Goal: Browse casually

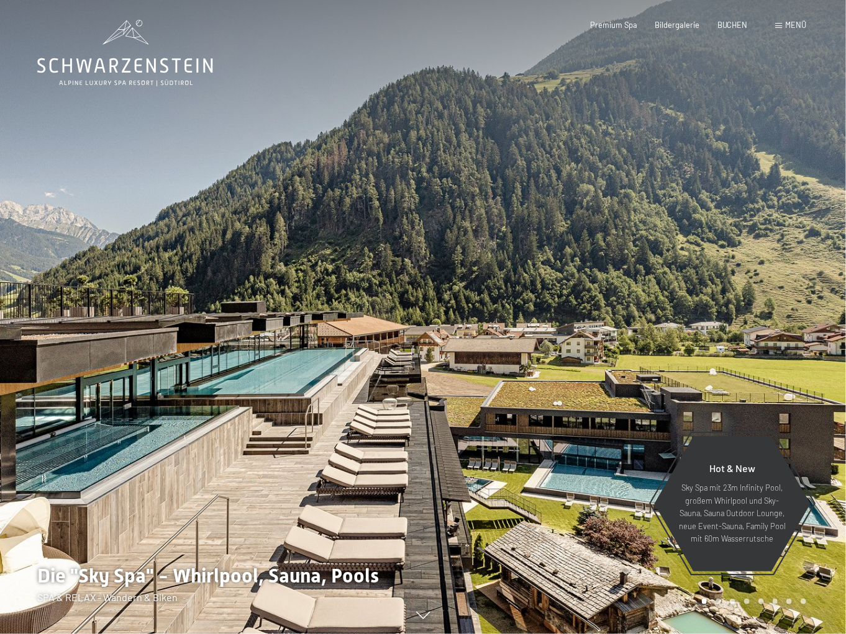
click at [793, 284] on div at bounding box center [634, 317] width 423 height 634
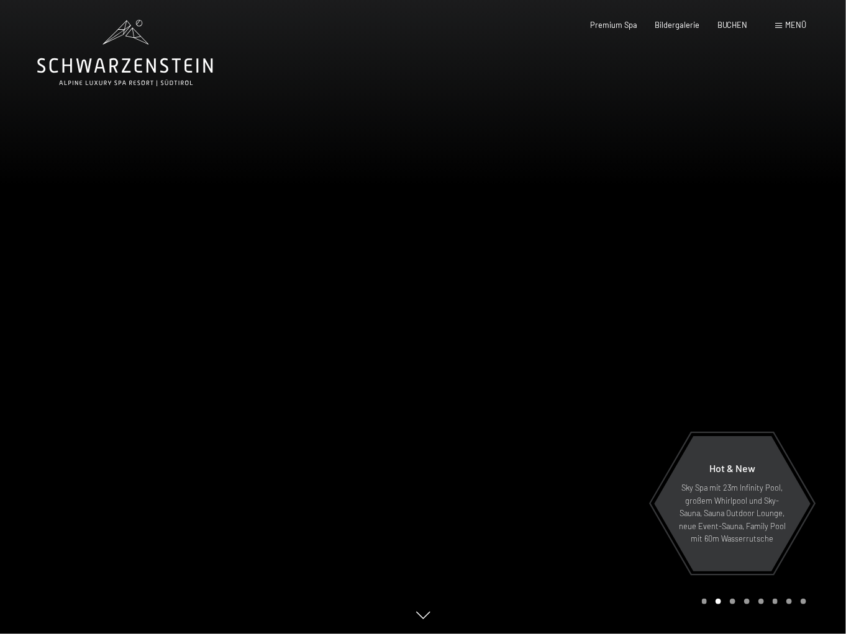
click at [793, 284] on div at bounding box center [634, 317] width 423 height 634
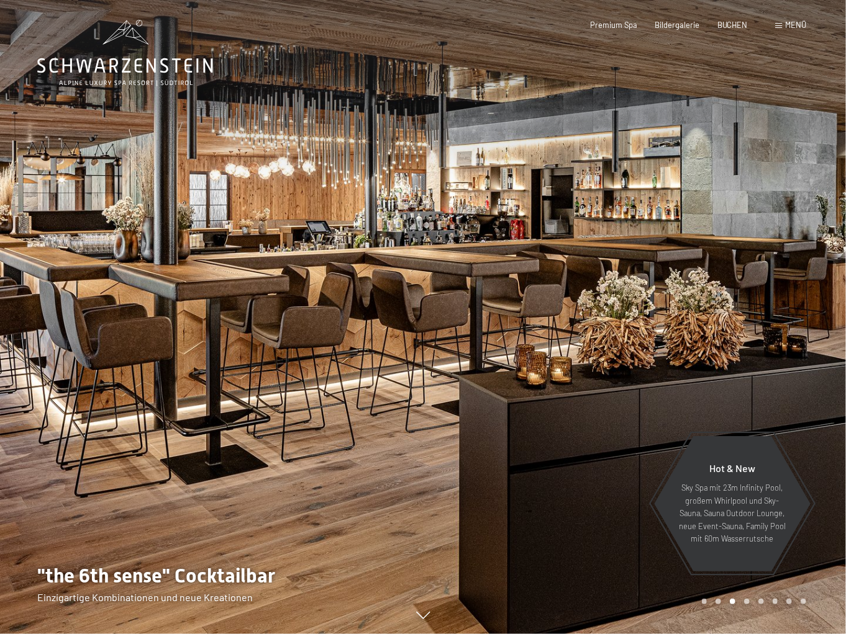
click at [793, 284] on div at bounding box center [634, 317] width 423 height 634
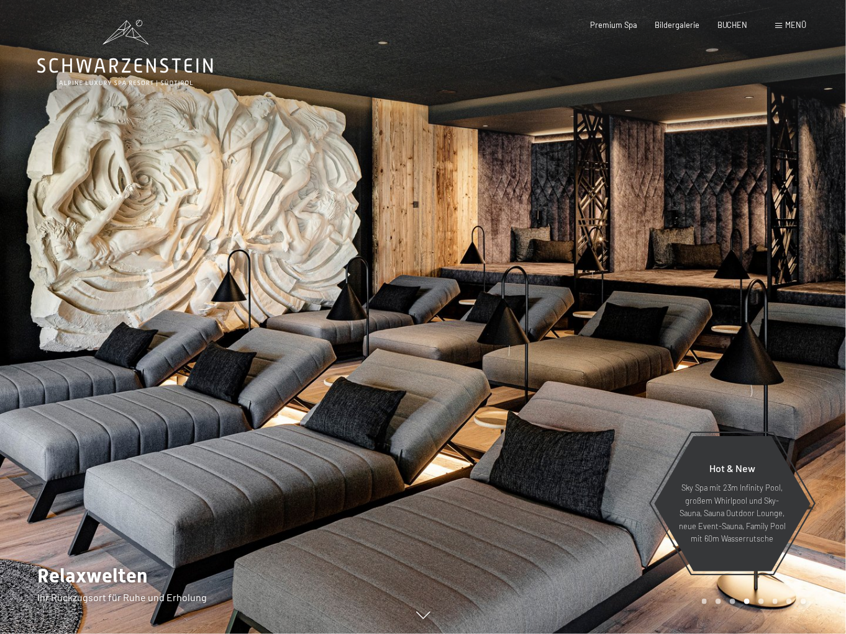
click at [793, 284] on div at bounding box center [634, 317] width 423 height 634
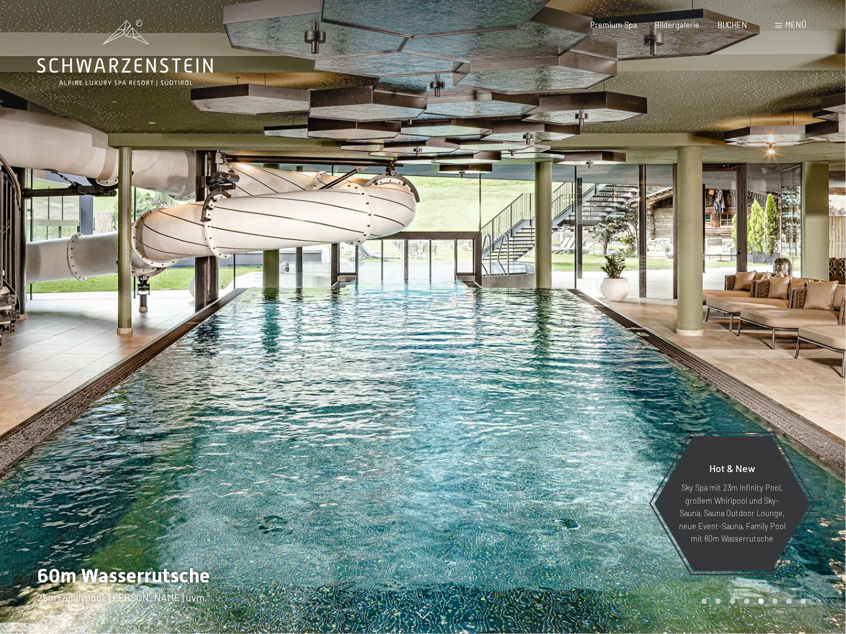
click at [793, 284] on div at bounding box center [634, 317] width 423 height 634
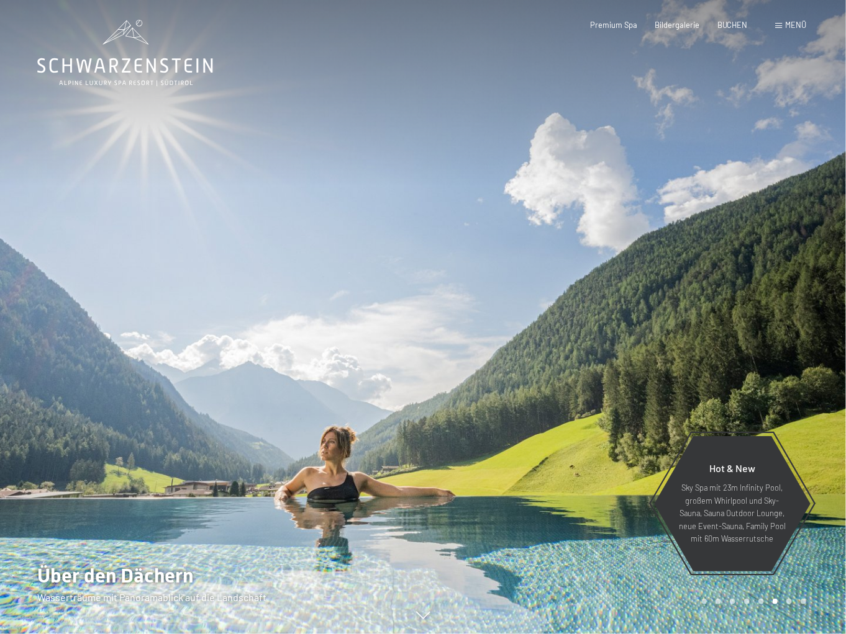
click at [793, 284] on div at bounding box center [634, 317] width 423 height 634
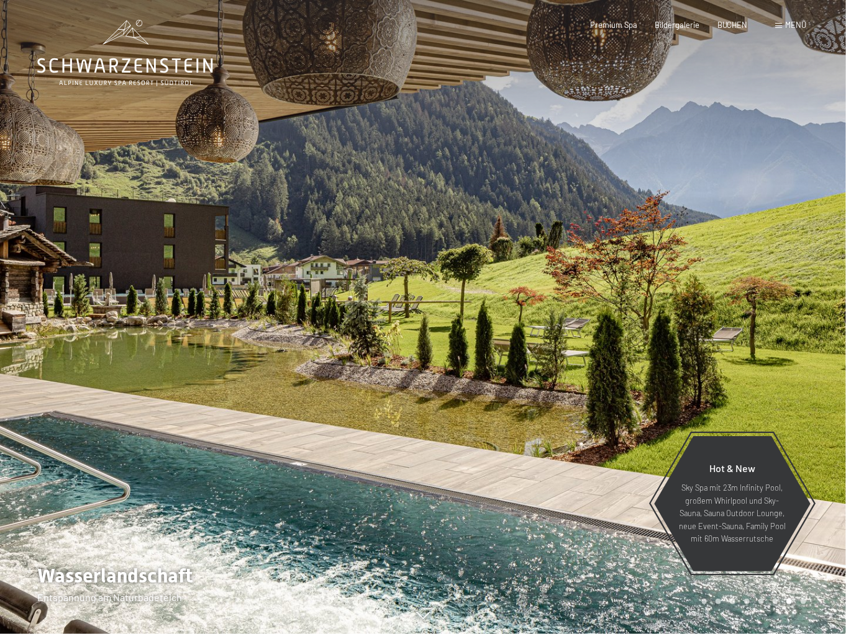
click at [60, 353] on div at bounding box center [211, 317] width 423 height 634
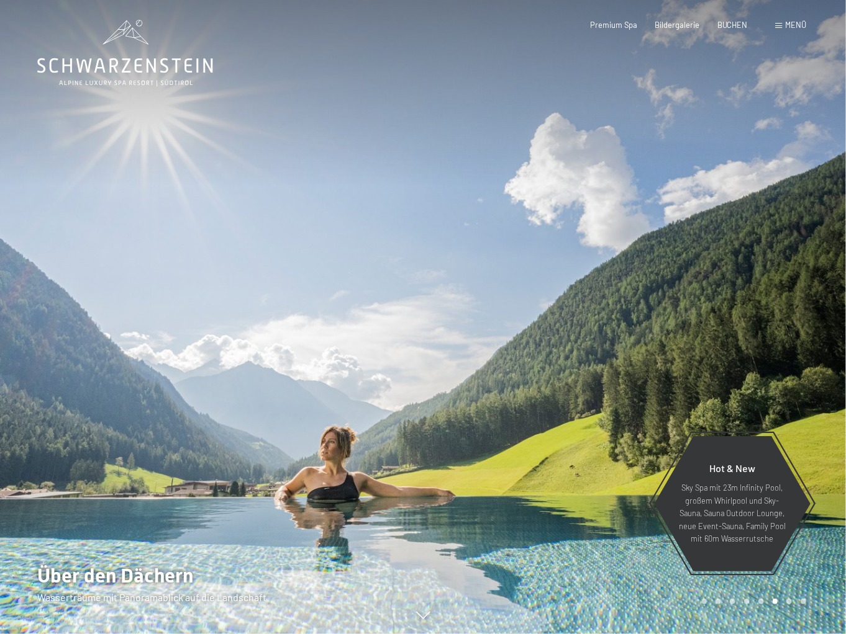
click at [782, 343] on div at bounding box center [634, 317] width 423 height 634
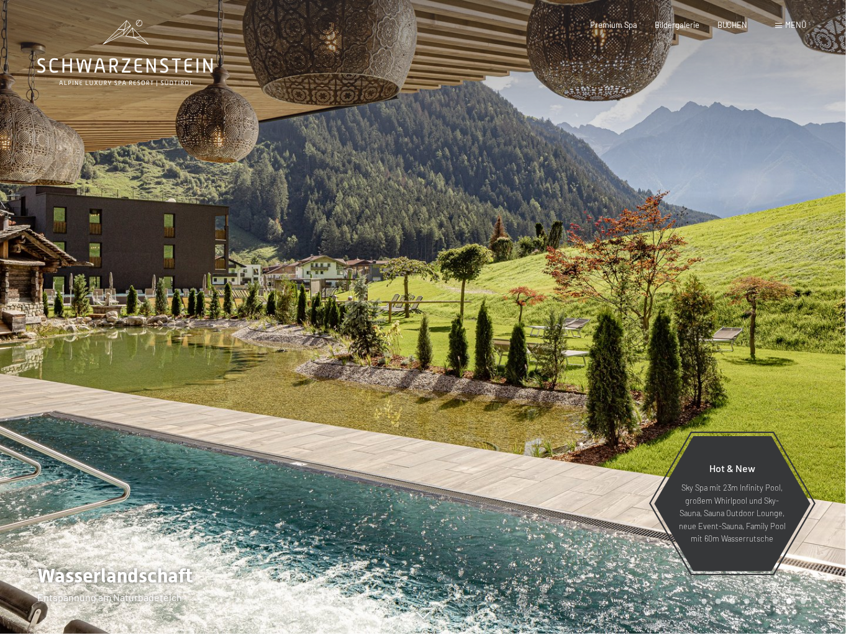
click at [782, 343] on div at bounding box center [634, 317] width 423 height 634
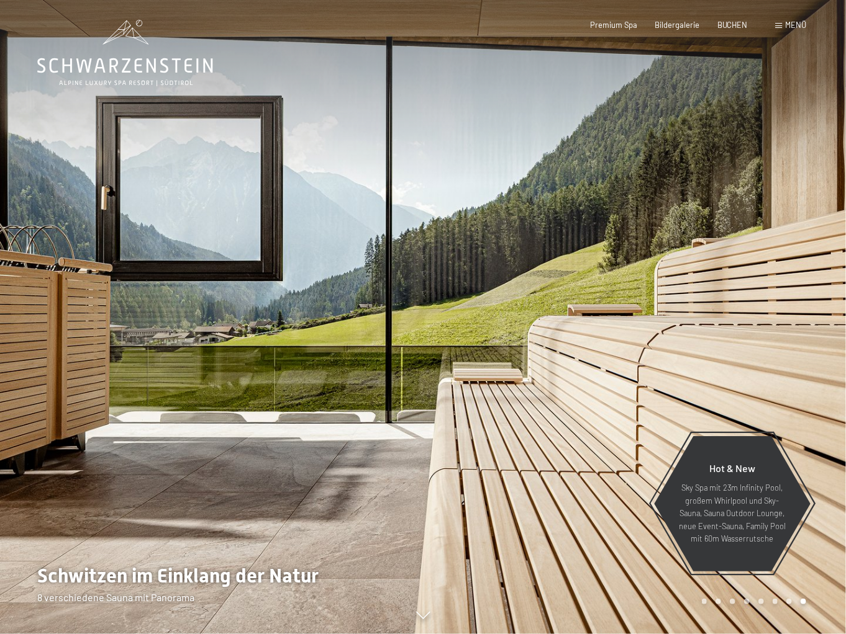
click at [782, 343] on div at bounding box center [634, 317] width 423 height 634
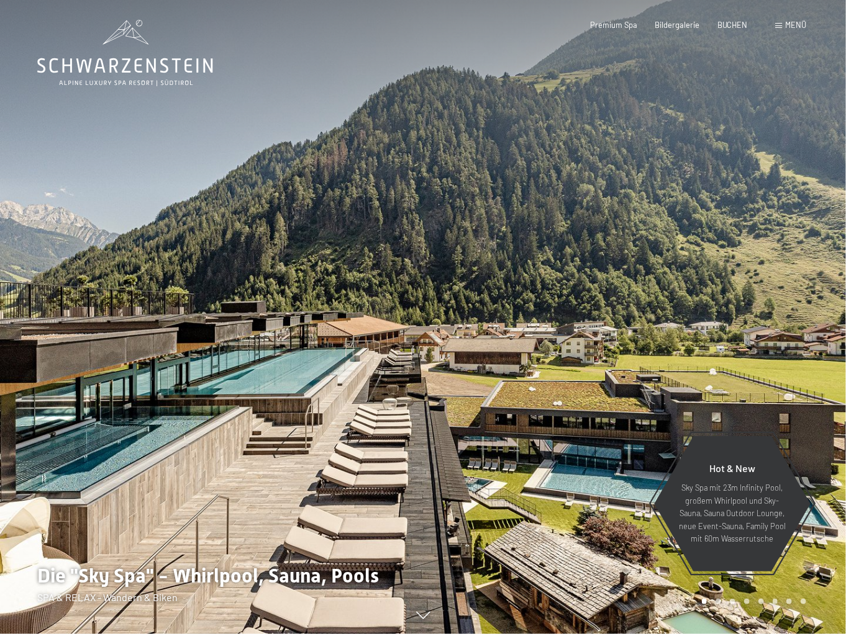
click at [782, 343] on div at bounding box center [634, 317] width 423 height 634
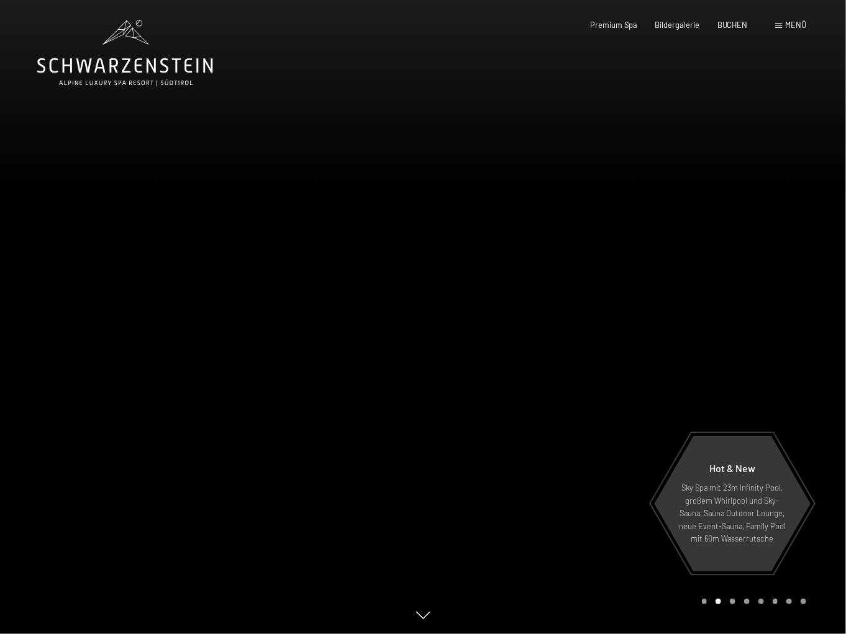
click at [782, 343] on div at bounding box center [634, 317] width 423 height 634
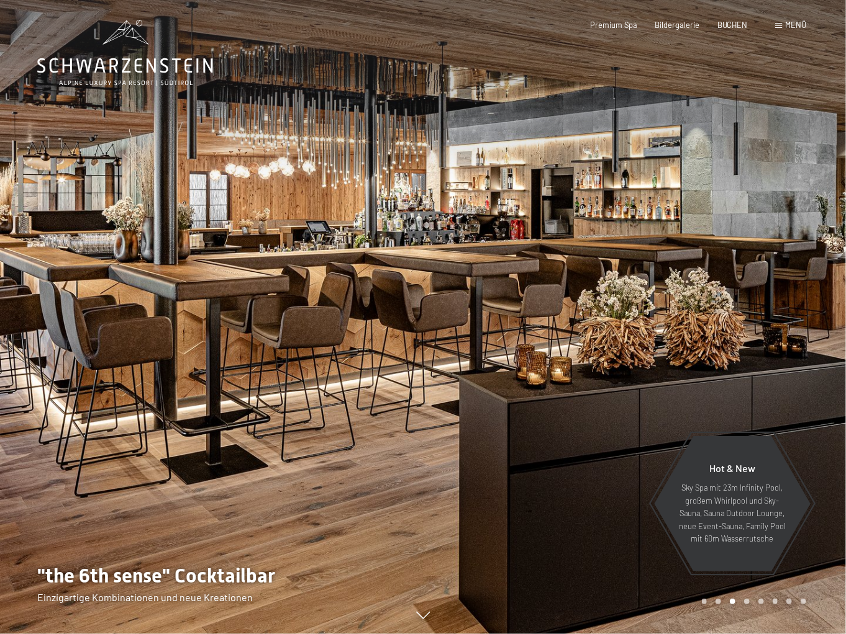
click at [782, 343] on div at bounding box center [634, 317] width 423 height 634
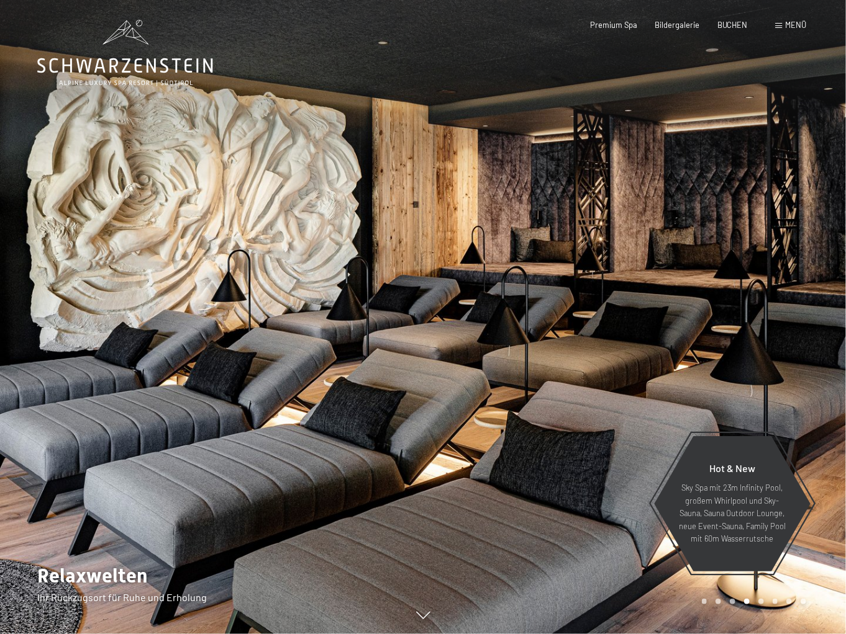
click at [782, 343] on div at bounding box center [634, 317] width 423 height 634
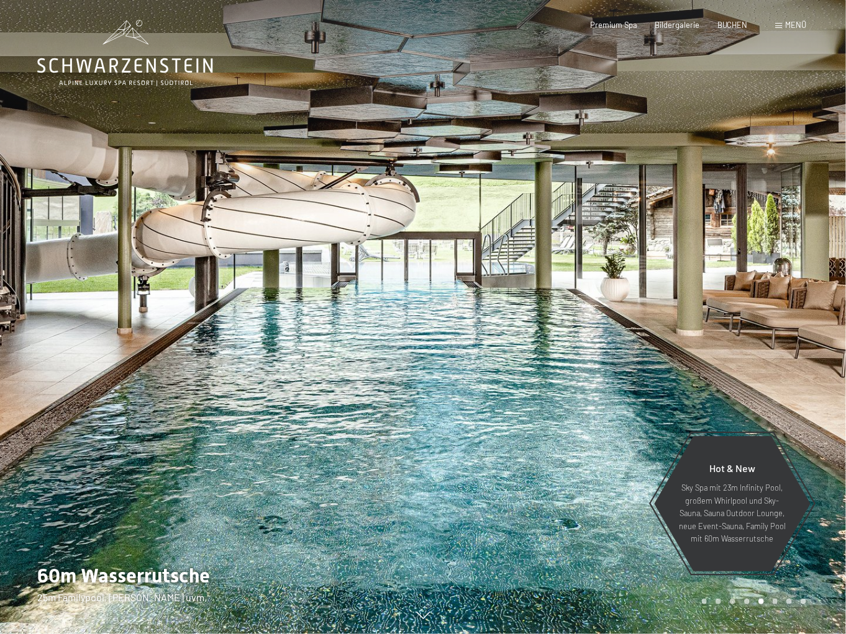
click at [782, 343] on div at bounding box center [634, 317] width 423 height 634
